Goal: Navigation & Orientation: Find specific page/section

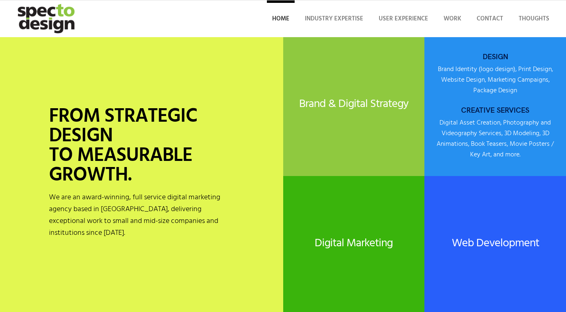
click at [469, 82] on div "DESIGN Brand Identity (logo design), Print Design, Website Design, Marketing Ca…" at bounding box center [496, 107] width 142 height 124
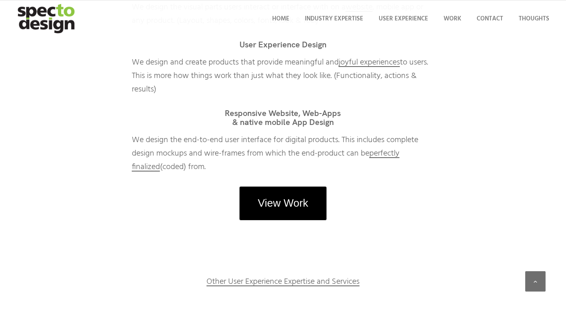
scroll to position [993, 0]
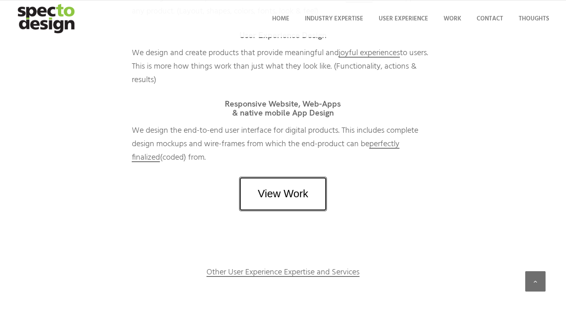
click at [283, 193] on link "View Work" at bounding box center [282, 194] width 87 height 34
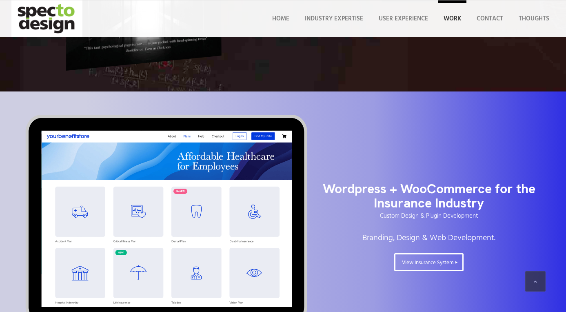
scroll to position [1602, 0]
